Goal: Information Seeking & Learning: Learn about a topic

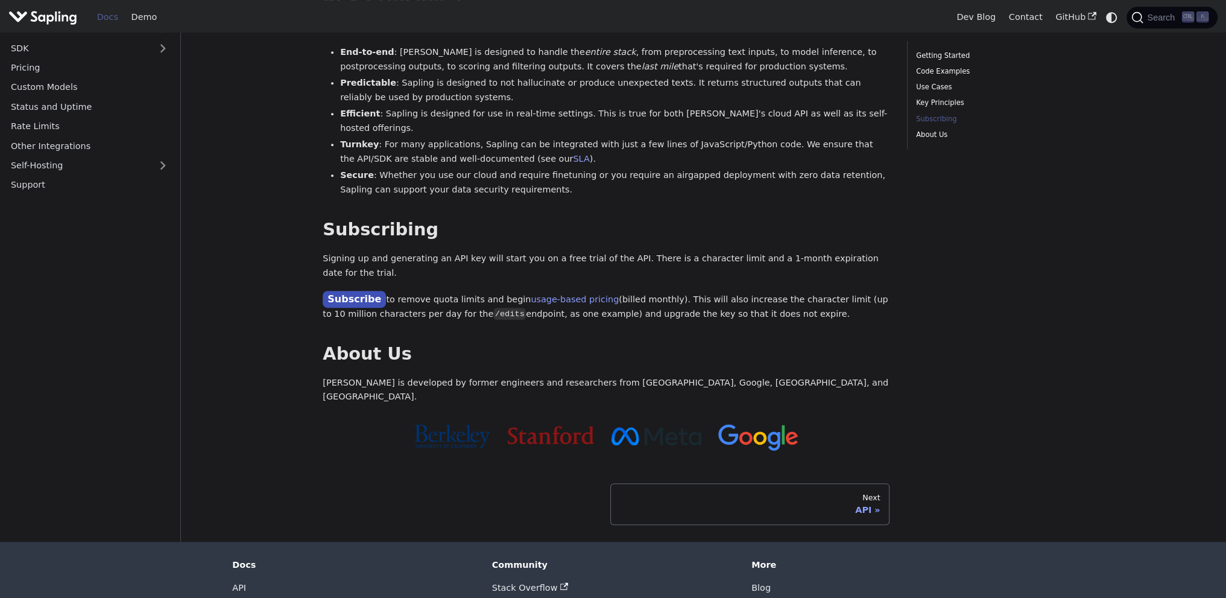
drag, startPoint x: 1083, startPoint y: 416, endPoint x: 1095, endPoint y: 218, distance: 197.6
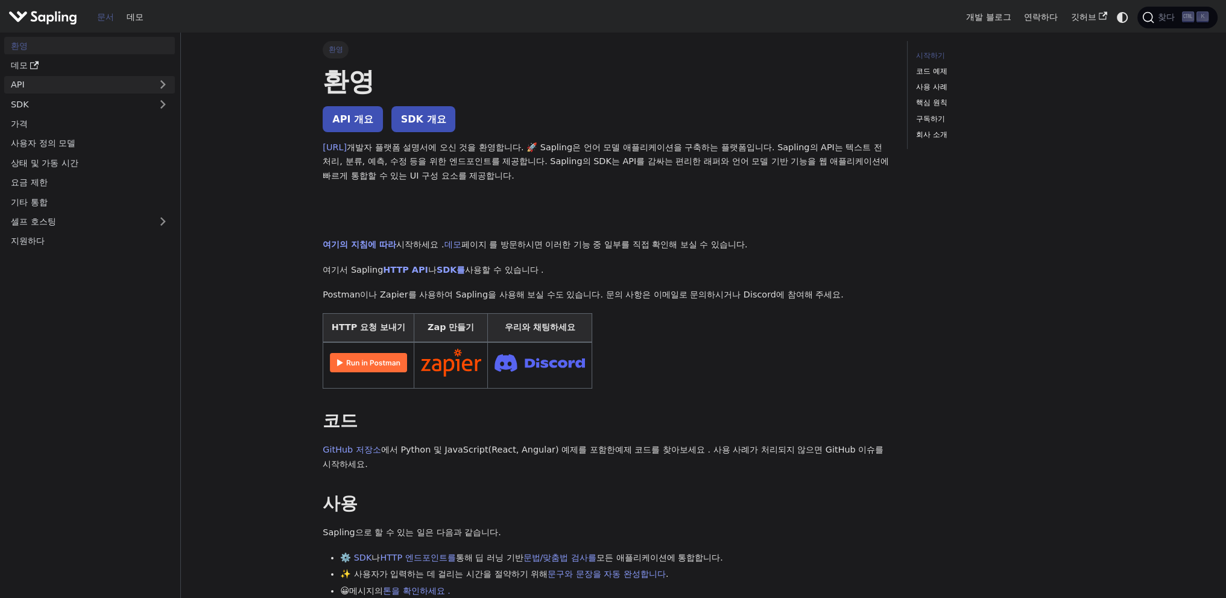
click at [23, 80] on font "API" at bounding box center [18, 85] width 14 height 10
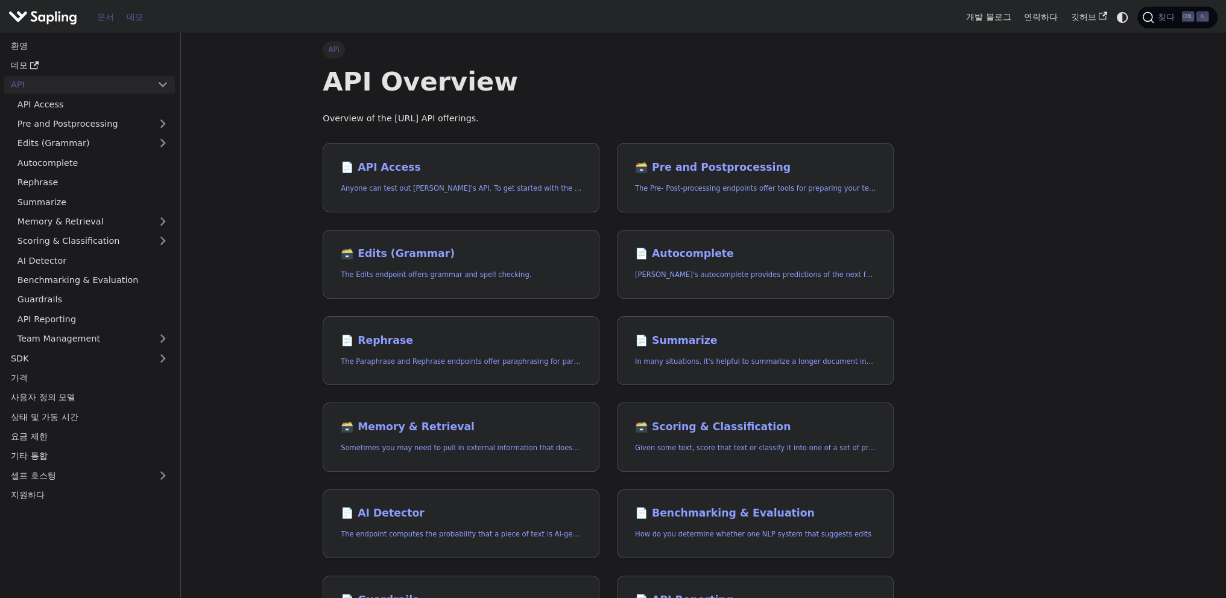
click at [127, 17] on font "데모" at bounding box center [135, 17] width 17 height 10
